Goal: Task Accomplishment & Management: Manage account settings

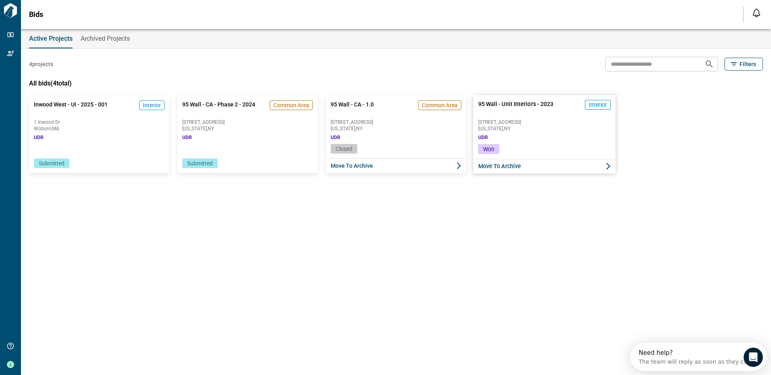
click at [525, 127] on span "[US_STATE] , [GEOGRAPHIC_DATA]" at bounding box center [544, 128] width 133 height 5
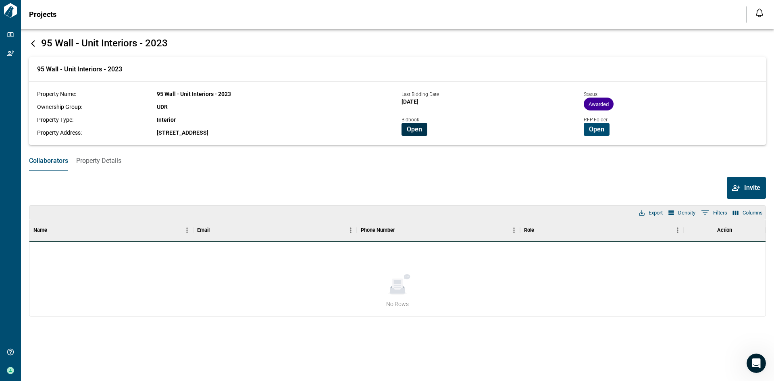
click at [410, 131] on span "Open" at bounding box center [414, 129] width 15 height 8
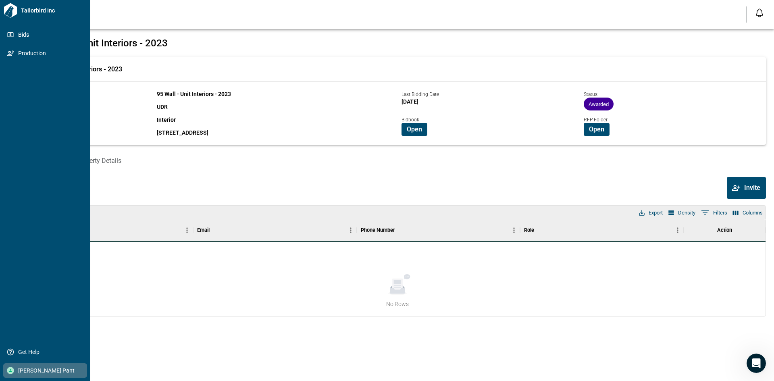
click at [38, 369] on span "[PERSON_NAME] Pant" at bounding box center [46, 370] width 65 height 8
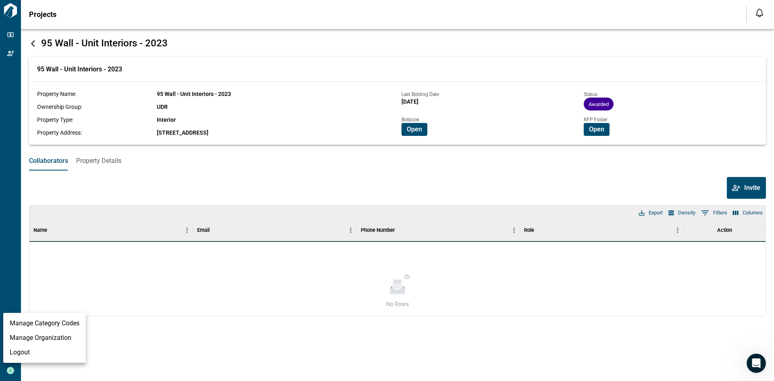
click at [38, 353] on li "Logout" at bounding box center [44, 352] width 83 height 15
